Goal: Information Seeking & Learning: Learn about a topic

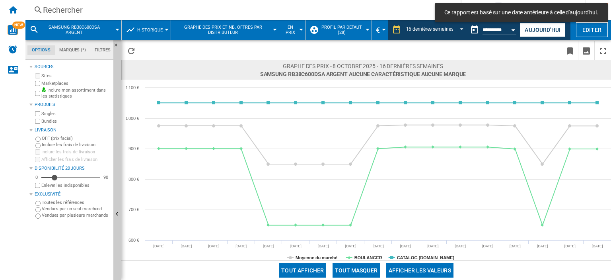
click at [81, 10] on div "Rechercher" at bounding box center [241, 9] width 397 height 11
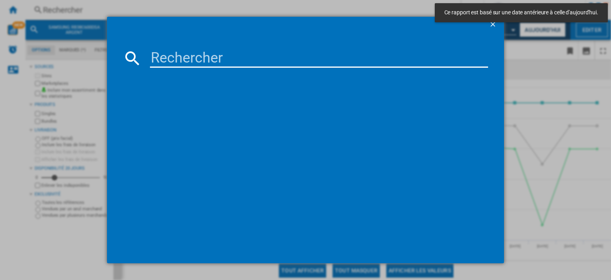
click at [160, 55] on input at bounding box center [319, 58] width 338 height 19
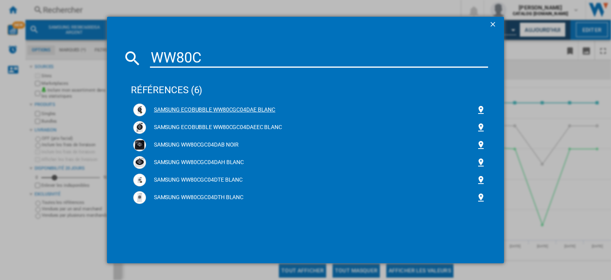
type input "WW80C"
click at [201, 111] on div "SAMSUNG ECOBUBBLE WW80CGC04DAE BLANC" at bounding box center [311, 110] width 330 height 8
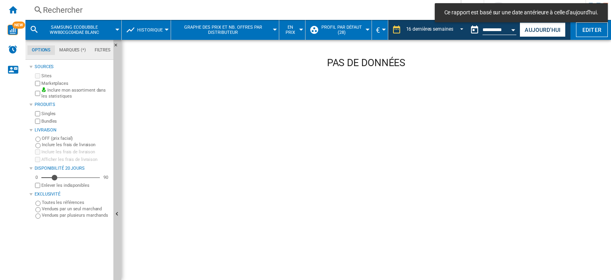
click at [76, 12] on div "Rechercher" at bounding box center [241, 9] width 397 height 11
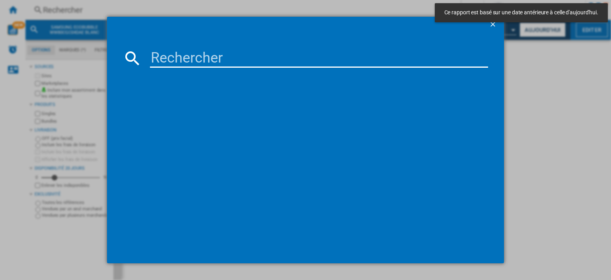
click at [228, 63] on input at bounding box center [319, 58] width 338 height 19
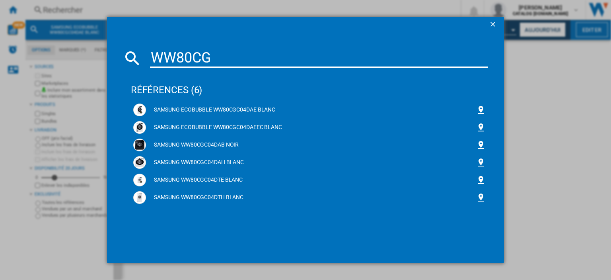
type input "WW80CG"
click at [222, 109] on div "SAMSUNG ECOBUBBLE WW80CGC04DAE BLANC" at bounding box center [311, 110] width 330 height 8
click at [208, 107] on div "SAMSUNG ECOBUBBLE WW80CGC04DAE BLANC" at bounding box center [311, 110] width 330 height 8
click at [495, 25] on ng-md-icon "getI18NText('BUTTONS.CLOSE_DIALOG')" at bounding box center [494, 25] width 10 height 10
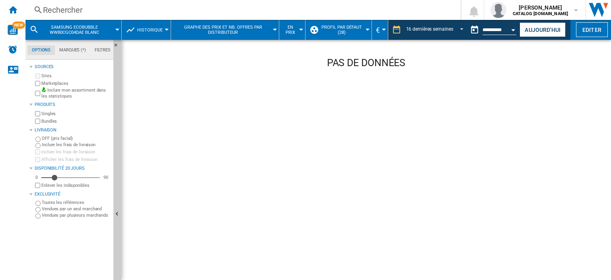
click at [142, 6] on div "Rechercher" at bounding box center [241, 9] width 397 height 11
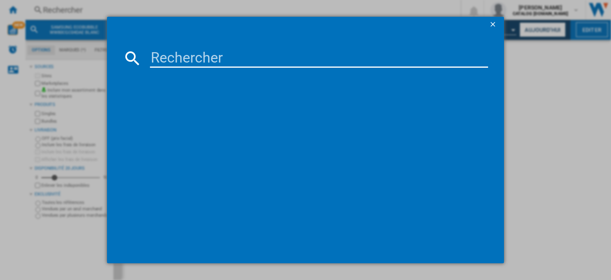
click at [166, 54] on input at bounding box center [319, 58] width 338 height 19
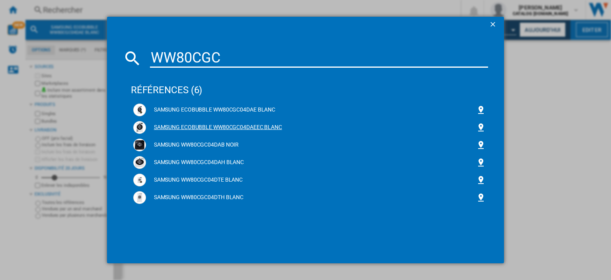
type input "WW80CGC"
click at [194, 126] on div "SAMSUNG ECOBUBBLE WW80CGC04DAEEC BLANC" at bounding box center [311, 127] width 330 height 8
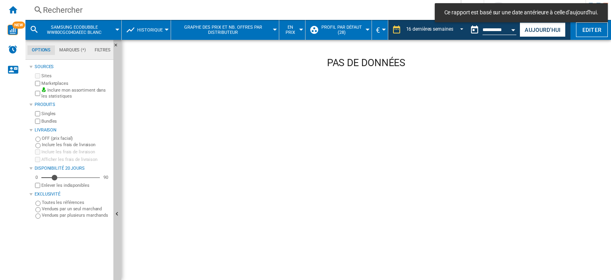
click at [110, 11] on div "Rechercher" at bounding box center [241, 9] width 397 height 11
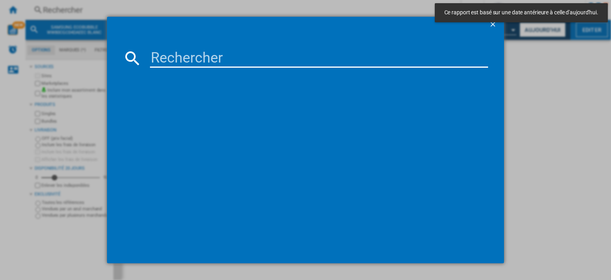
click at [163, 62] on input at bounding box center [319, 58] width 338 height 19
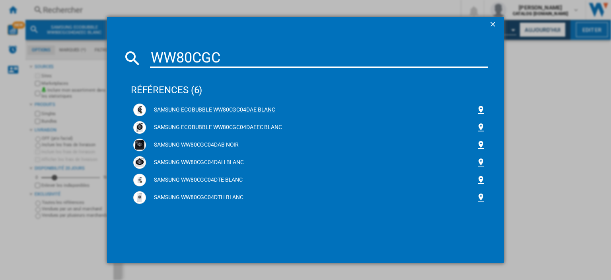
type input "WW80CGC"
click at [193, 112] on div "SAMSUNG ECOBUBBLE WW80CGC04DAE BLANC" at bounding box center [311, 110] width 330 height 8
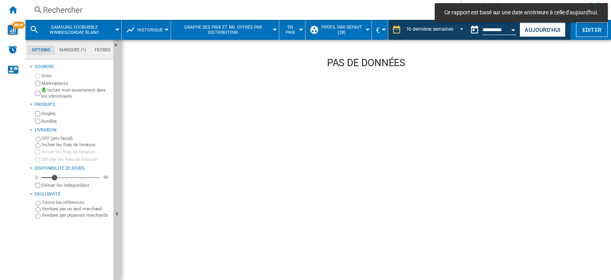
click at [106, 13] on div "Rechercher" at bounding box center [241, 9] width 397 height 11
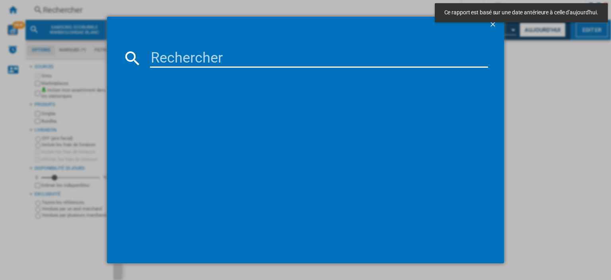
click at [159, 58] on input at bounding box center [319, 58] width 338 height 19
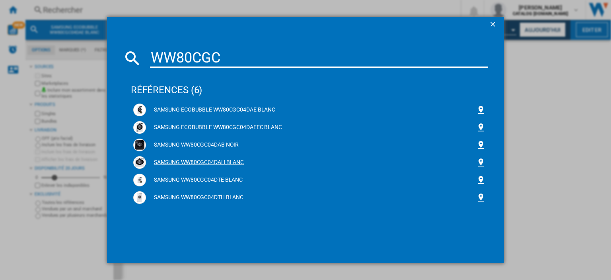
type input "WW80CGC"
click at [201, 162] on div "SAMSUNG WW80CGC04DAH BLANC" at bounding box center [311, 162] width 330 height 8
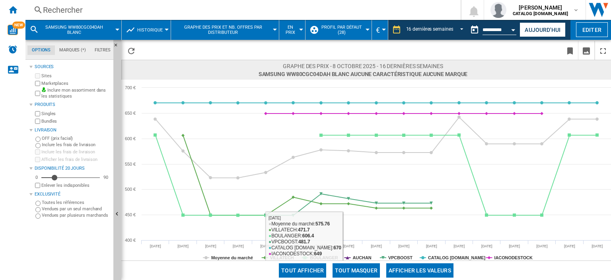
click at [357, 272] on button "Tout masquer" at bounding box center [356, 270] width 47 height 14
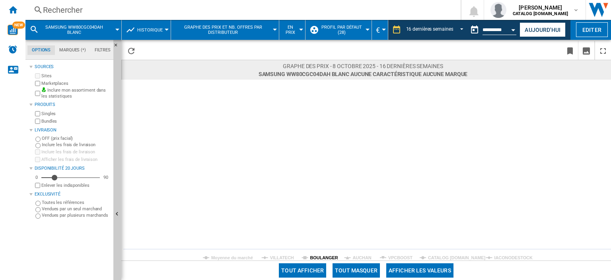
click at [322, 256] on tspan "BOULANGER" at bounding box center [324, 257] width 28 height 5
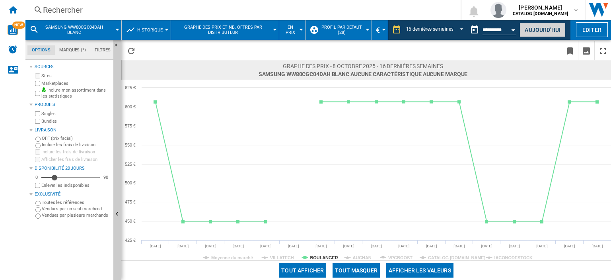
click at [540, 30] on button "Aujourd'hui" at bounding box center [543, 29] width 46 height 15
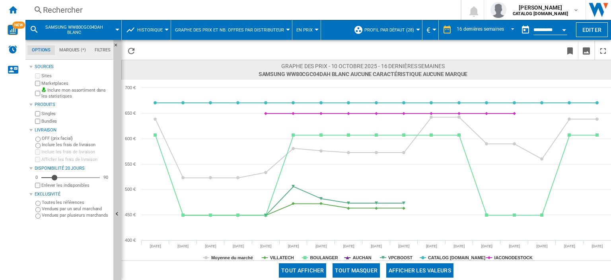
click at [105, 11] on div "Rechercher" at bounding box center [241, 9] width 397 height 11
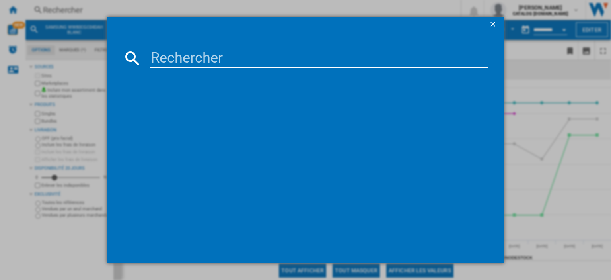
click at [170, 58] on input at bounding box center [319, 58] width 338 height 19
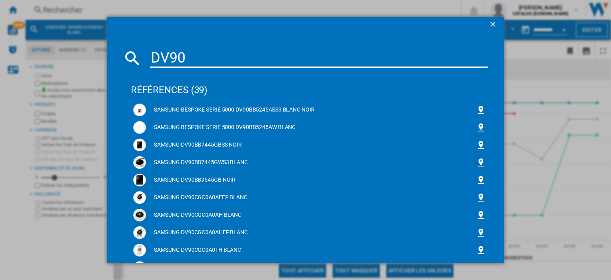
type input "DV90"
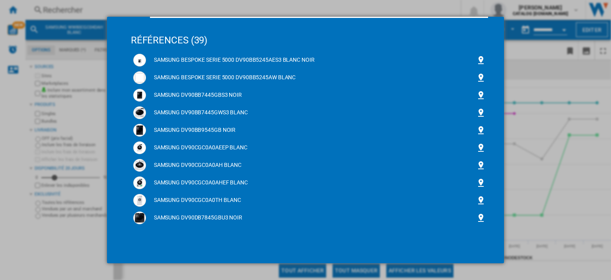
scroll to position [77, 0]
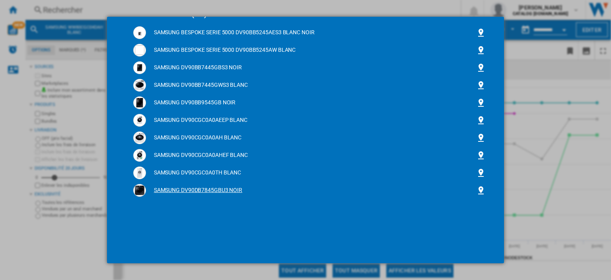
click at [211, 193] on div "SAMSUNG DV90DB7845GBU3 NOIR" at bounding box center [311, 190] width 330 height 8
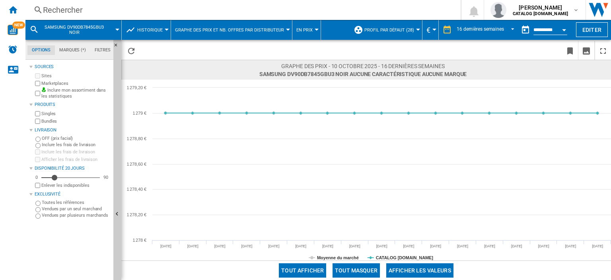
click at [93, 6] on div "Rechercher" at bounding box center [241, 9] width 397 height 11
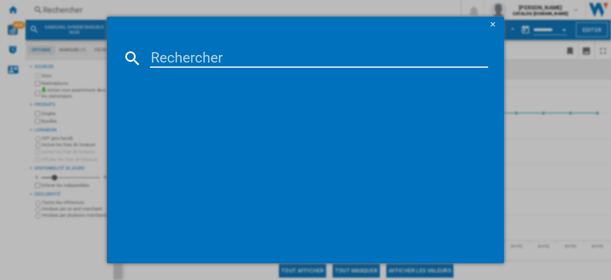
click at [156, 58] on input at bounding box center [319, 58] width 338 height 19
paste input "DV90DG6845LKU3"
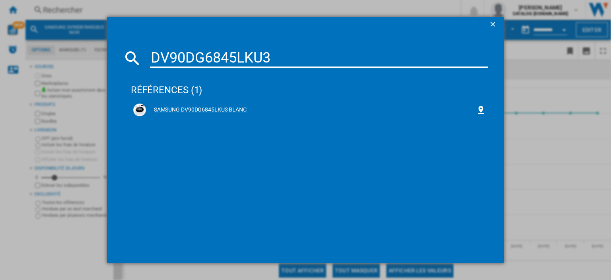
type input "DV90DG6845LKU3"
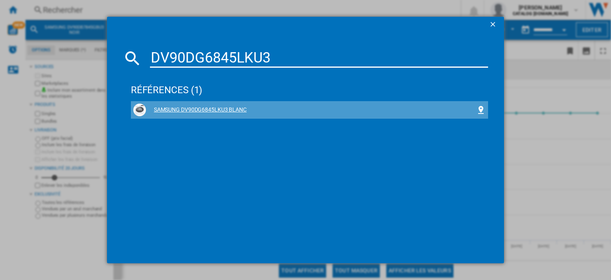
click at [222, 112] on div "SAMSUNG DV90DG6845LKU3 BLANC" at bounding box center [311, 110] width 330 height 8
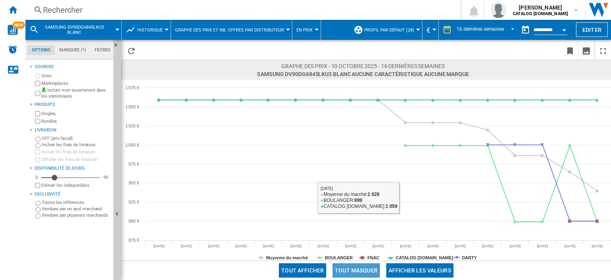
click at [357, 270] on button "Tout masquer" at bounding box center [356, 270] width 47 height 14
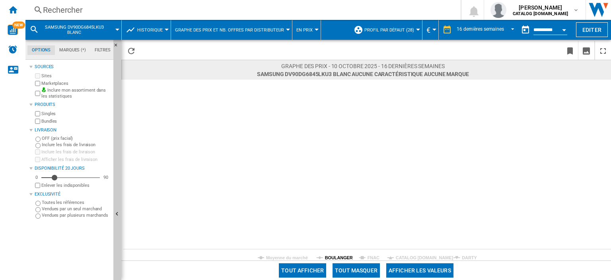
click at [337, 258] on tspan "BOULANGER" at bounding box center [339, 257] width 28 height 5
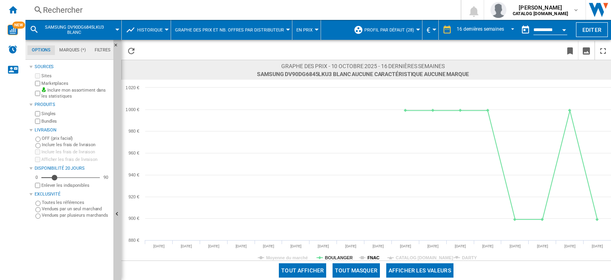
click at [376, 256] on tspan "FNAC" at bounding box center [374, 257] width 12 height 5
click at [368, 254] on rect at bounding box center [366, 170] width 490 height 181
click at [462, 255] on tspan "DARTY" at bounding box center [469, 257] width 15 height 5
click at [371, 257] on tspan "FNAC" at bounding box center [374, 257] width 12 height 5
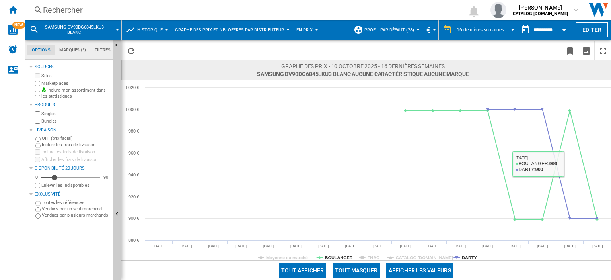
click at [489, 31] on div "16 dernières semaines" at bounding box center [480, 30] width 47 height 6
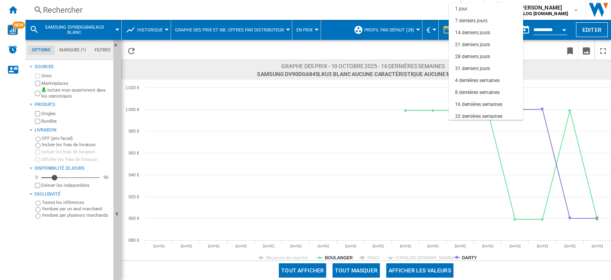
scroll to position [50, 0]
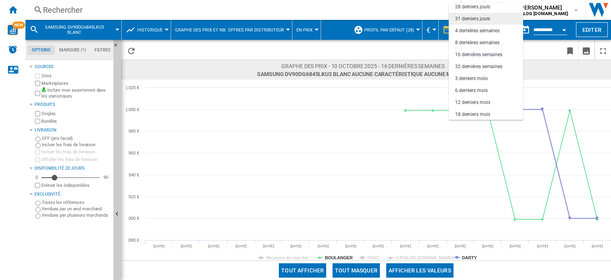
click at [474, 13] on md-option "31 derniers jours" at bounding box center [486, 19] width 74 height 12
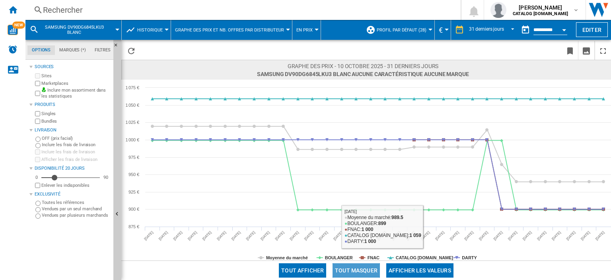
click at [359, 270] on button "Tout masquer" at bounding box center [356, 270] width 47 height 14
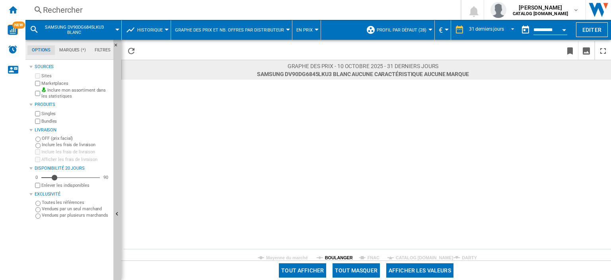
click at [338, 257] on tspan "BOULANGER" at bounding box center [339, 257] width 28 height 5
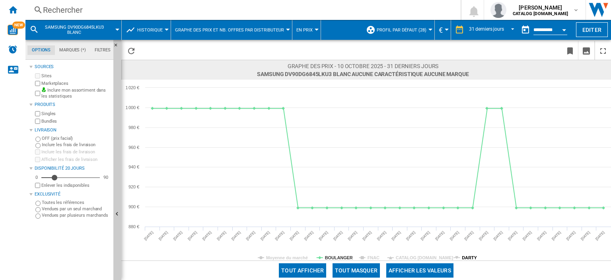
click at [468, 255] on tspan "DARTY" at bounding box center [469, 257] width 15 height 5
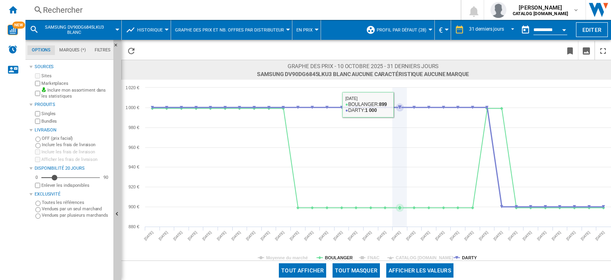
click at [399, 104] on icon at bounding box center [400, 107] width 8 height 8
